Goal: Transaction & Acquisition: Book appointment/travel/reservation

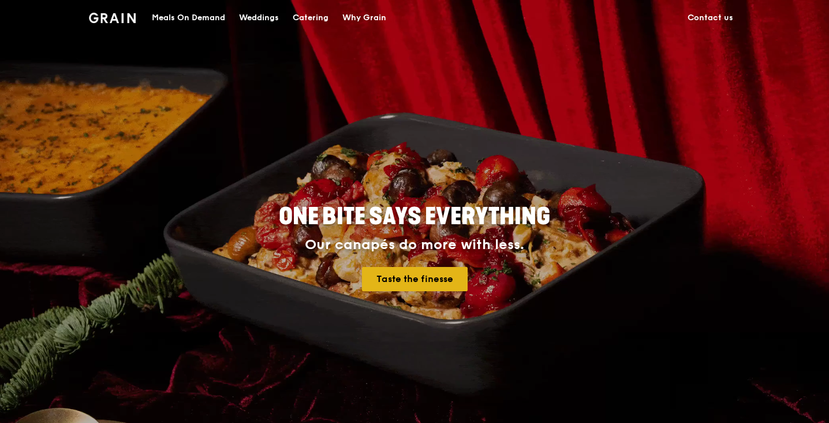
click at [409, 281] on link "Taste the finesse" at bounding box center [415, 279] width 106 height 24
click at [261, 14] on div "Weddings" at bounding box center [259, 18] width 40 height 35
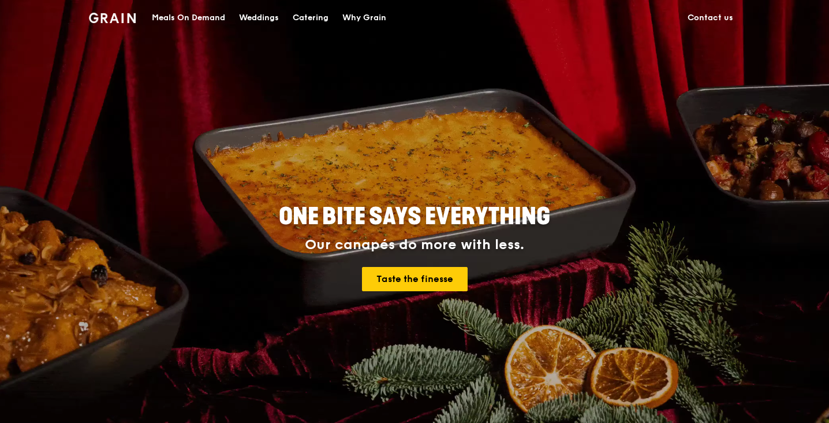
click at [305, 22] on div "Catering" at bounding box center [311, 18] width 36 height 35
click at [309, 14] on div "Catering" at bounding box center [311, 18] width 36 height 35
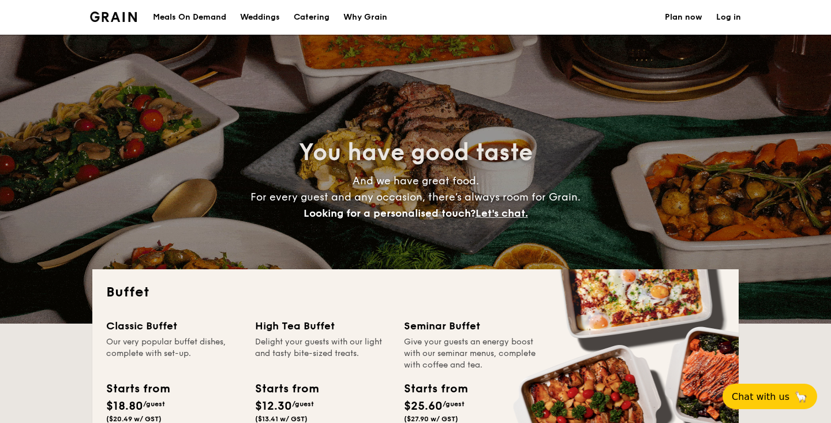
select select
click at [259, 21] on div "Weddings" at bounding box center [260, 17] width 40 height 35
select select
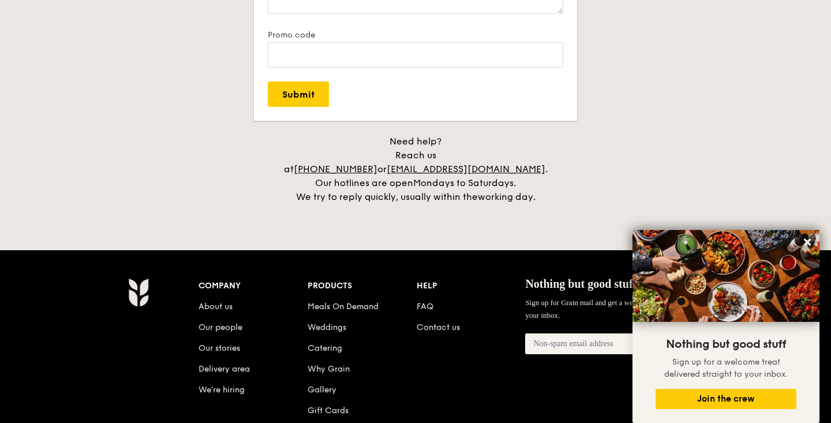
scroll to position [2316, 0]
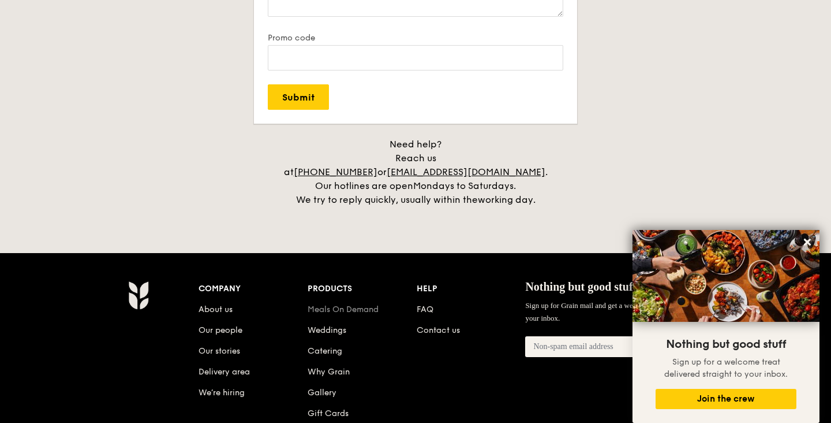
click at [365, 304] on link "Meals On Demand" at bounding box center [343, 309] width 71 height 10
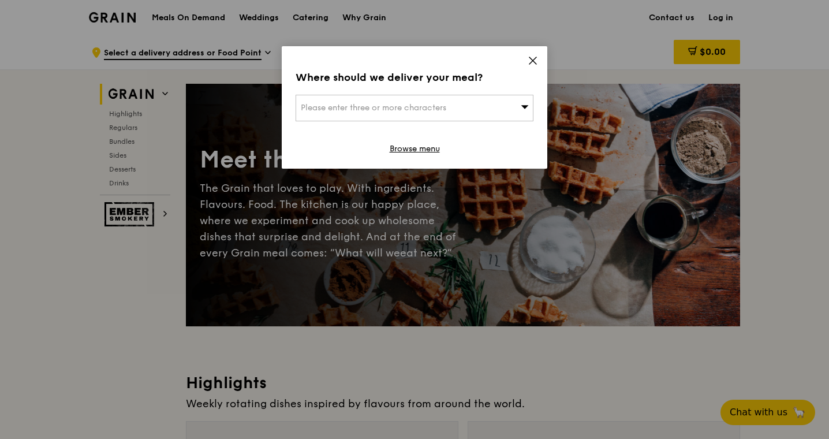
click at [536, 60] on icon at bounding box center [533, 60] width 10 height 10
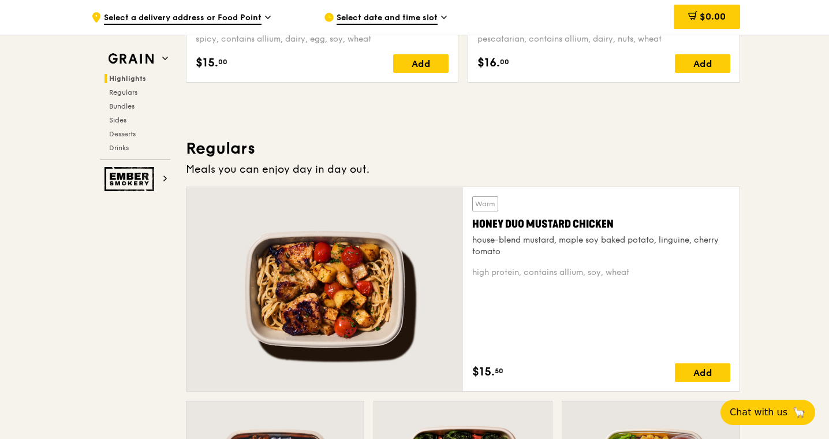
scroll to position [667, 0]
